Goal: Book appointment/travel/reservation

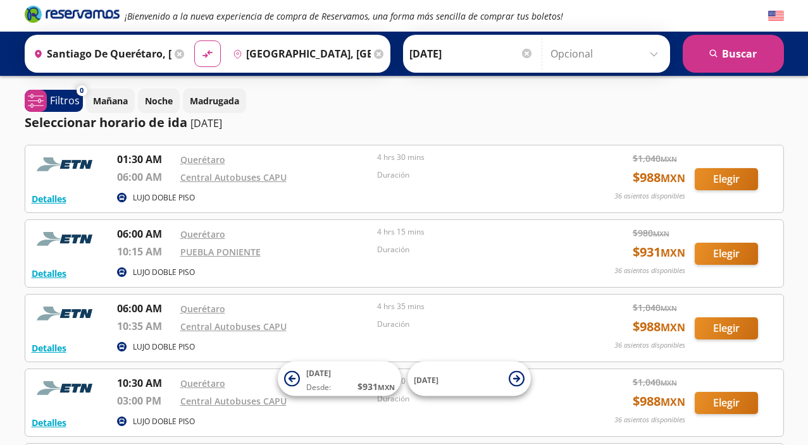
click at [418, 54] on input "[DATE]" at bounding box center [471, 54] width 124 height 32
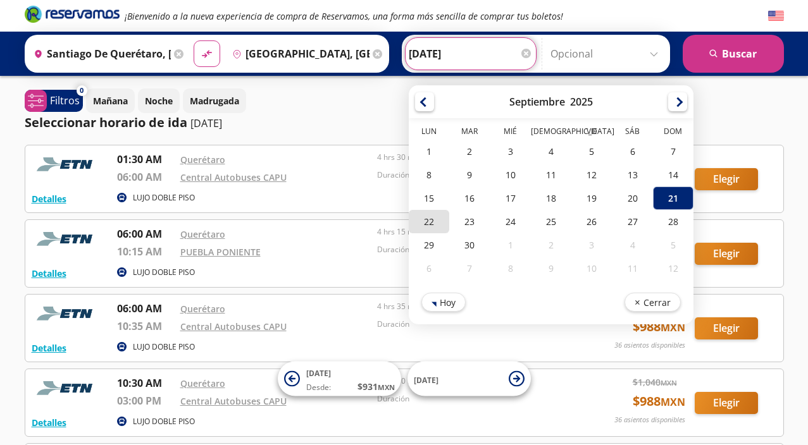
click at [428, 225] on div "22" at bounding box center [429, 221] width 40 height 23
type input "[DATE]"
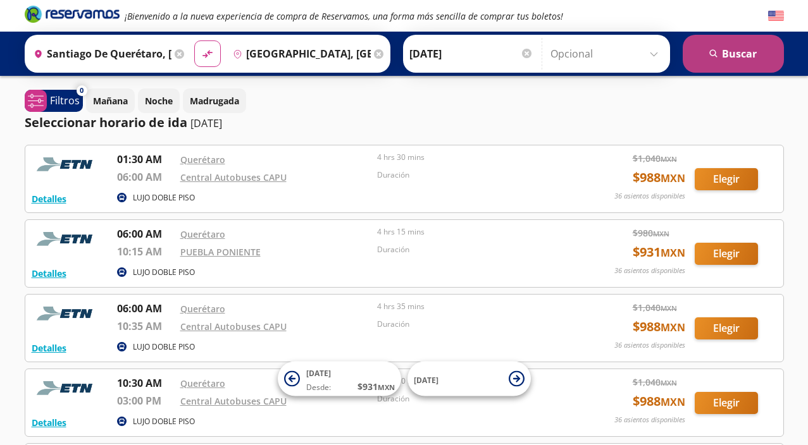
click at [731, 62] on button "search [GEOGRAPHIC_DATA]" at bounding box center [732, 54] width 101 height 38
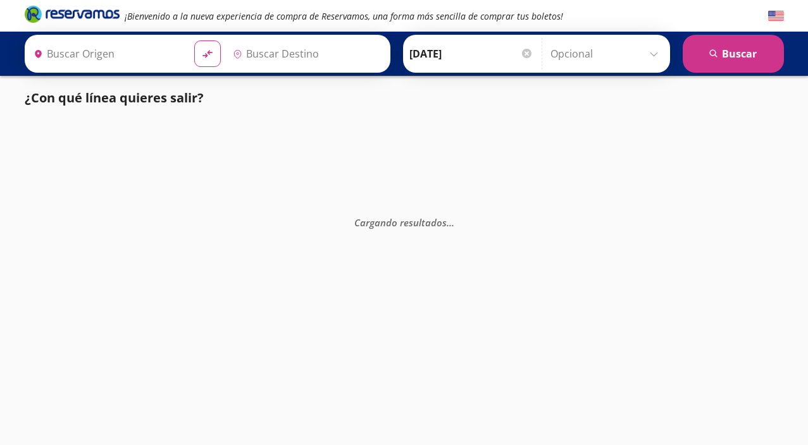
type input "Santiago de Querétaro, [GEOGRAPHIC_DATA]"
type input "[GEOGRAPHIC_DATA], [GEOGRAPHIC_DATA]"
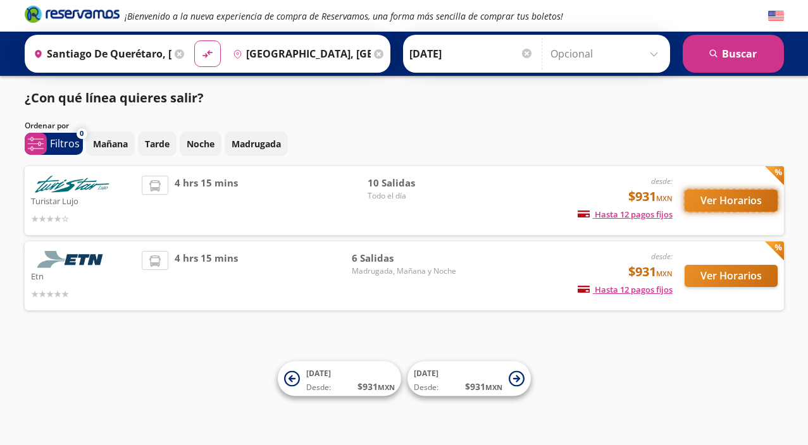
click at [746, 203] on button "Ver Horarios" at bounding box center [730, 201] width 93 height 22
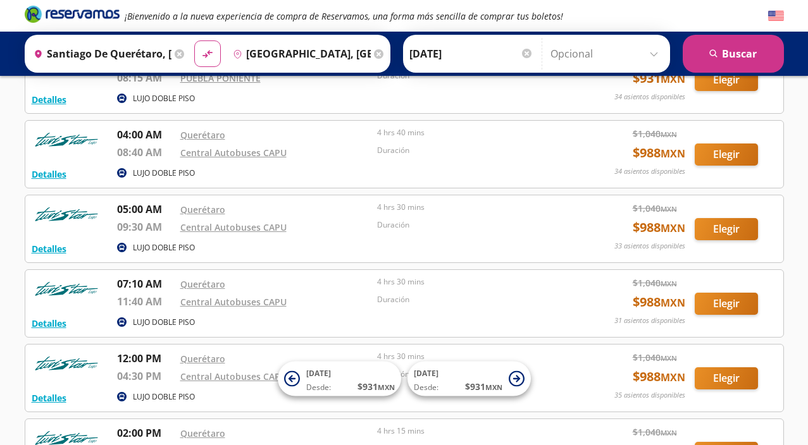
scroll to position [175, 0]
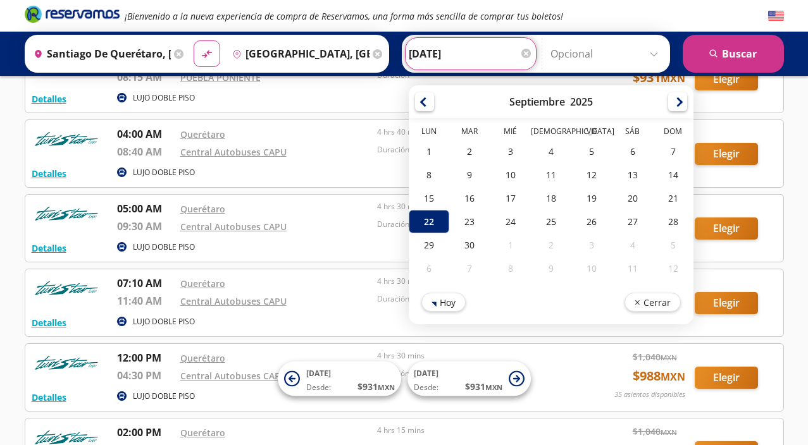
click at [486, 51] on input "[DATE]" at bounding box center [471, 54] width 124 height 32
click at [563, 195] on div "18" at bounding box center [550, 198] width 40 height 23
type input "[DATE]"
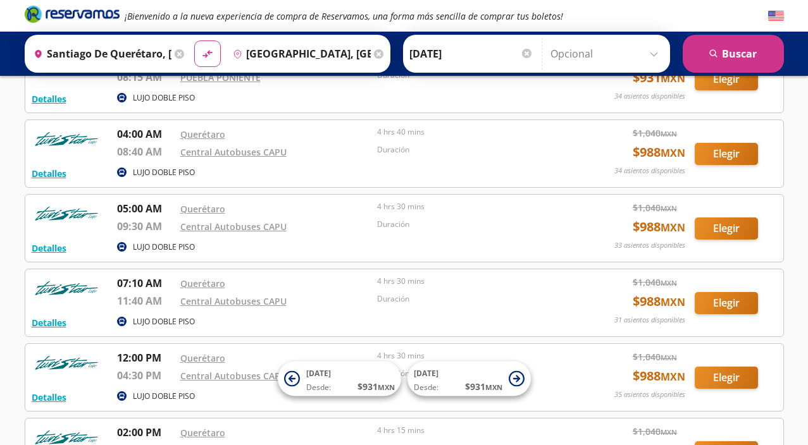
click at [586, 47] on input "Opcional" at bounding box center [606, 54] width 113 height 32
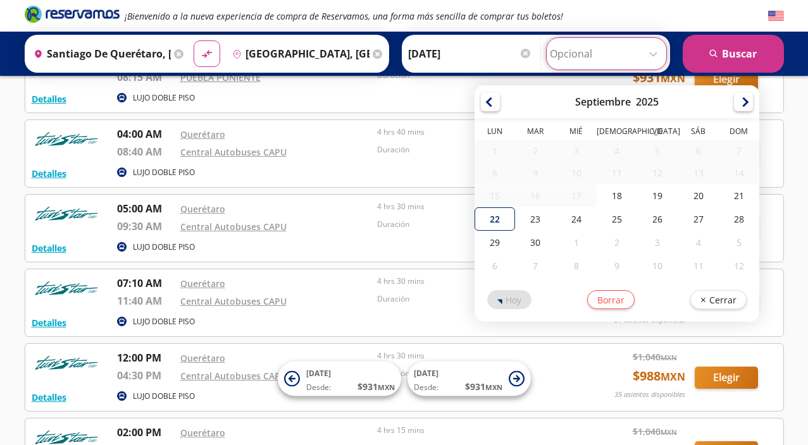
click at [504, 220] on div "22" at bounding box center [494, 218] width 40 height 23
type input "[DATE]"
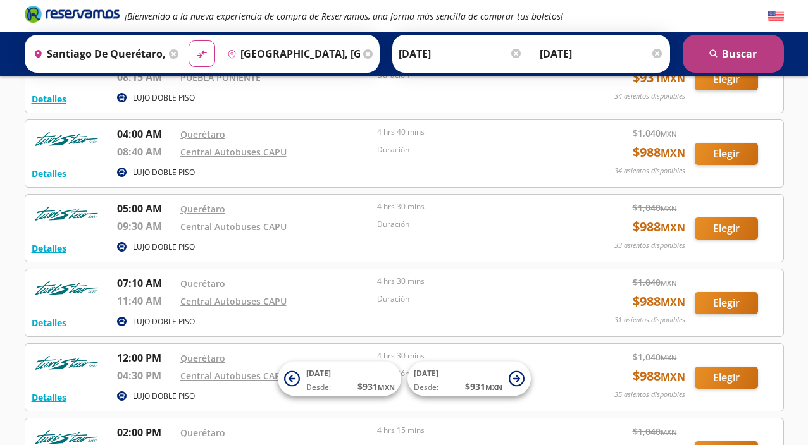
click at [713, 52] on icon "search" at bounding box center [713, 53] width 9 height 9
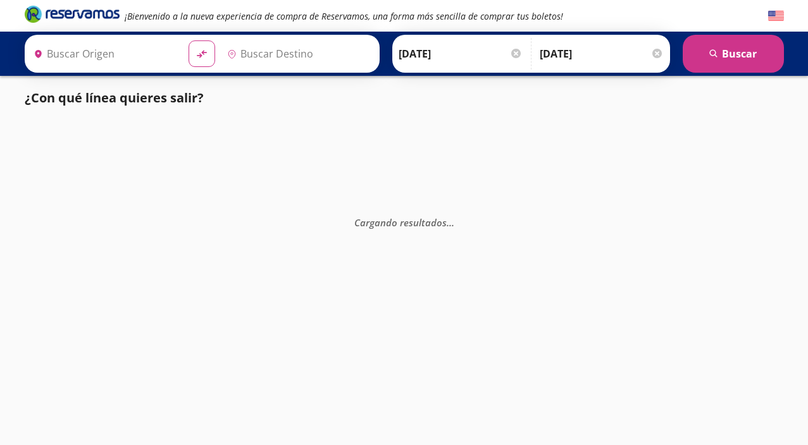
type input "Santiago de Querétaro, [GEOGRAPHIC_DATA]"
type input "[GEOGRAPHIC_DATA], [GEOGRAPHIC_DATA]"
click at [199, 55] on icon at bounding box center [201, 54] width 9 height 7
type input "[GEOGRAPHIC_DATA], [GEOGRAPHIC_DATA]"
type input "Santiago de Querétaro, [GEOGRAPHIC_DATA]"
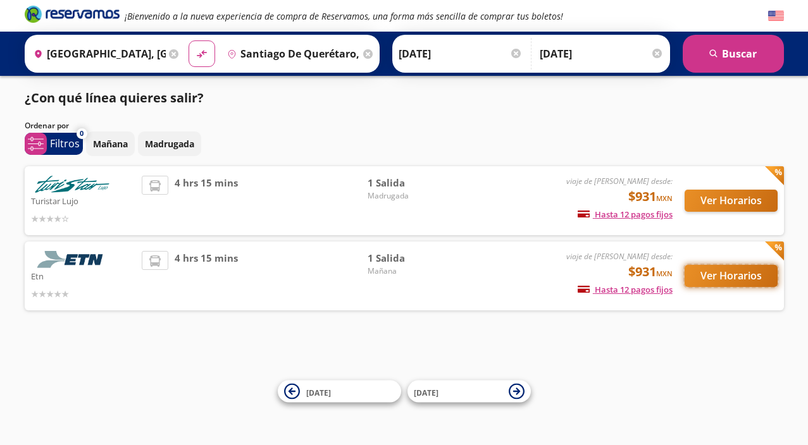
click at [735, 285] on button "Ver Horarios" at bounding box center [730, 276] width 93 height 22
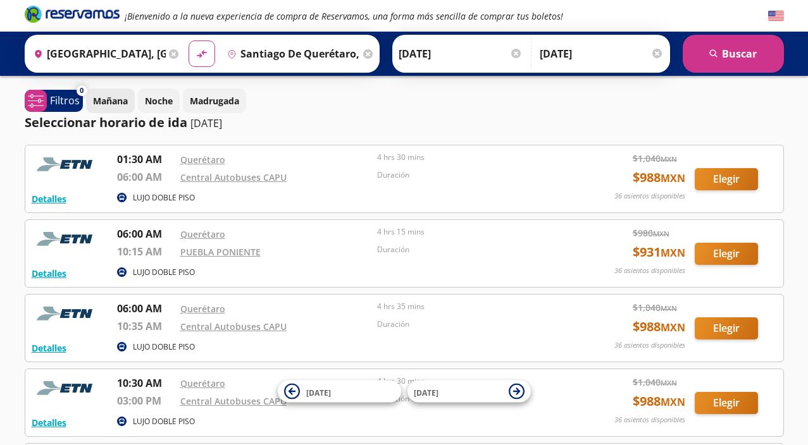
click at [127, 100] on p "Mañana" at bounding box center [110, 100] width 35 height 13
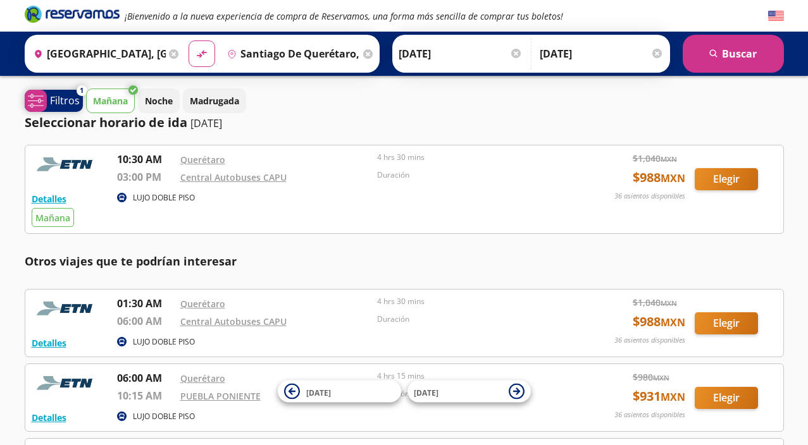
click at [70, 99] on p "Filtros" at bounding box center [65, 100] width 30 height 15
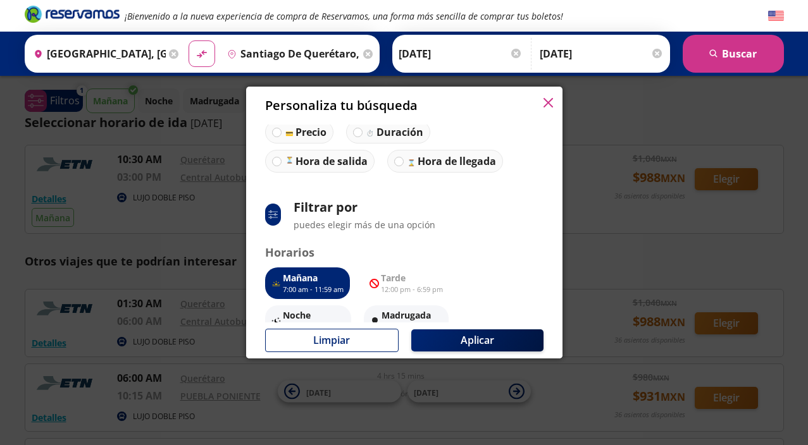
scroll to position [115, 0]
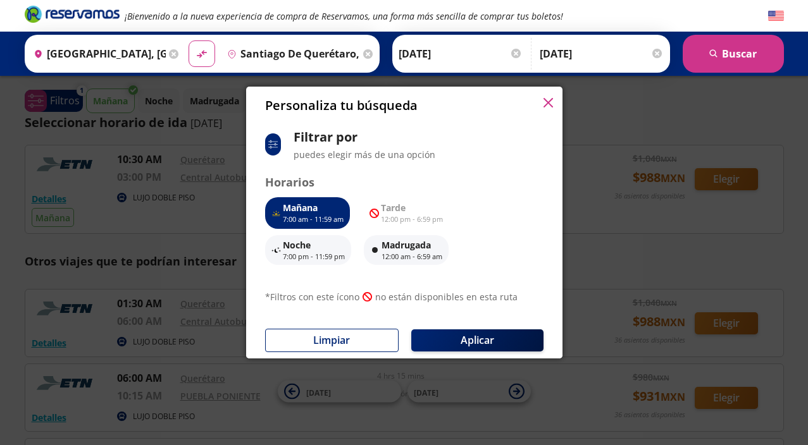
click at [547, 104] on icon "button" at bounding box center [547, 102] width 9 height 9
